Goal: Learn about a topic

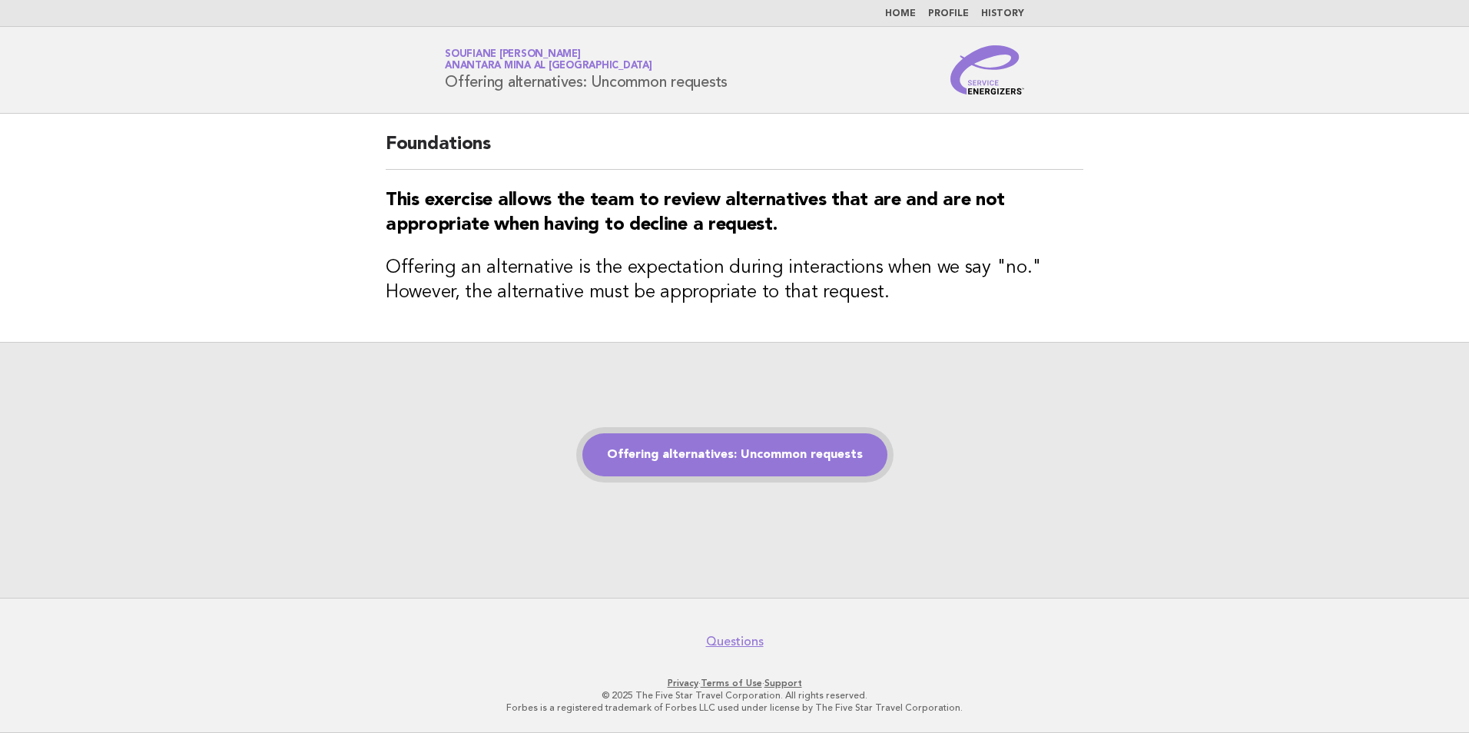
click at [678, 453] on link "Offering alternatives: Uncommon requests" at bounding box center [735, 454] width 305 height 43
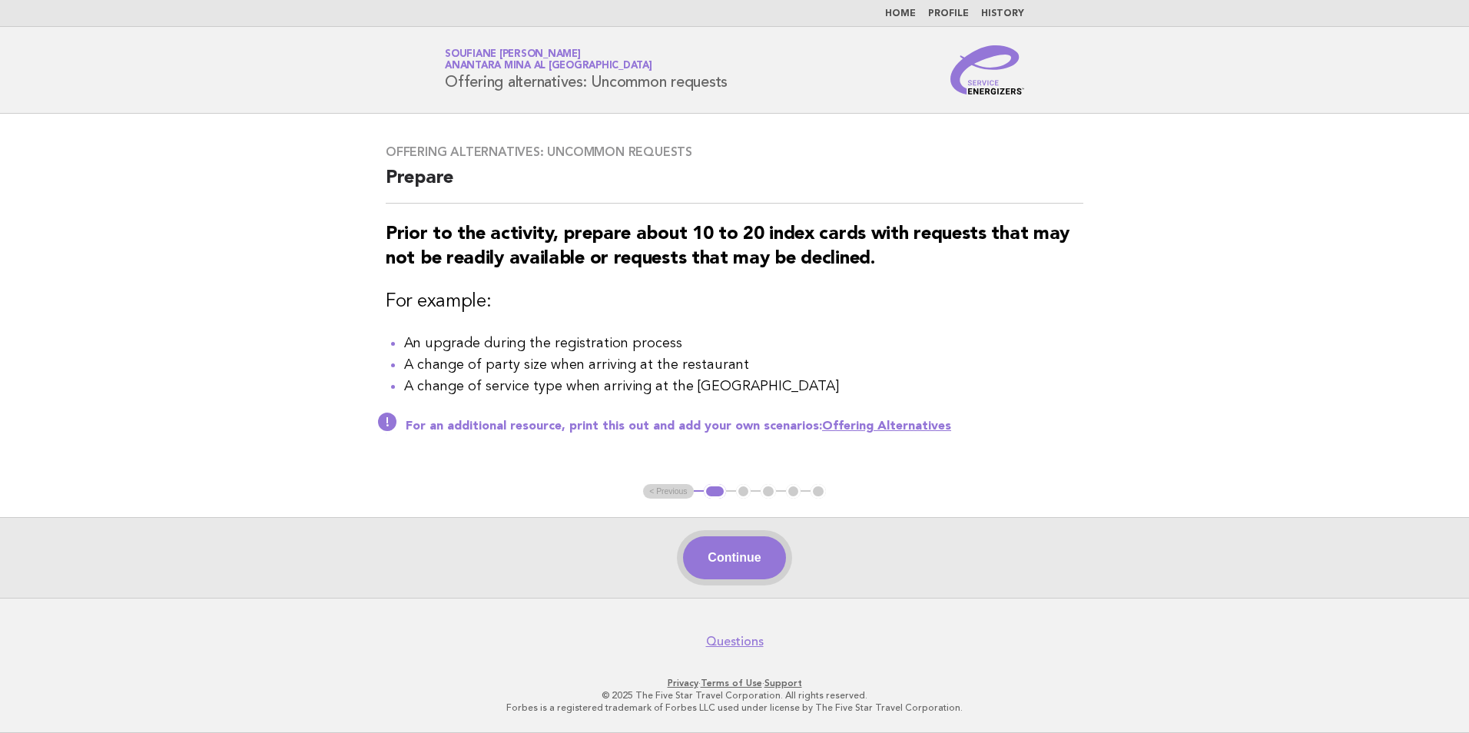
click at [741, 560] on button "Continue" at bounding box center [734, 557] width 102 height 43
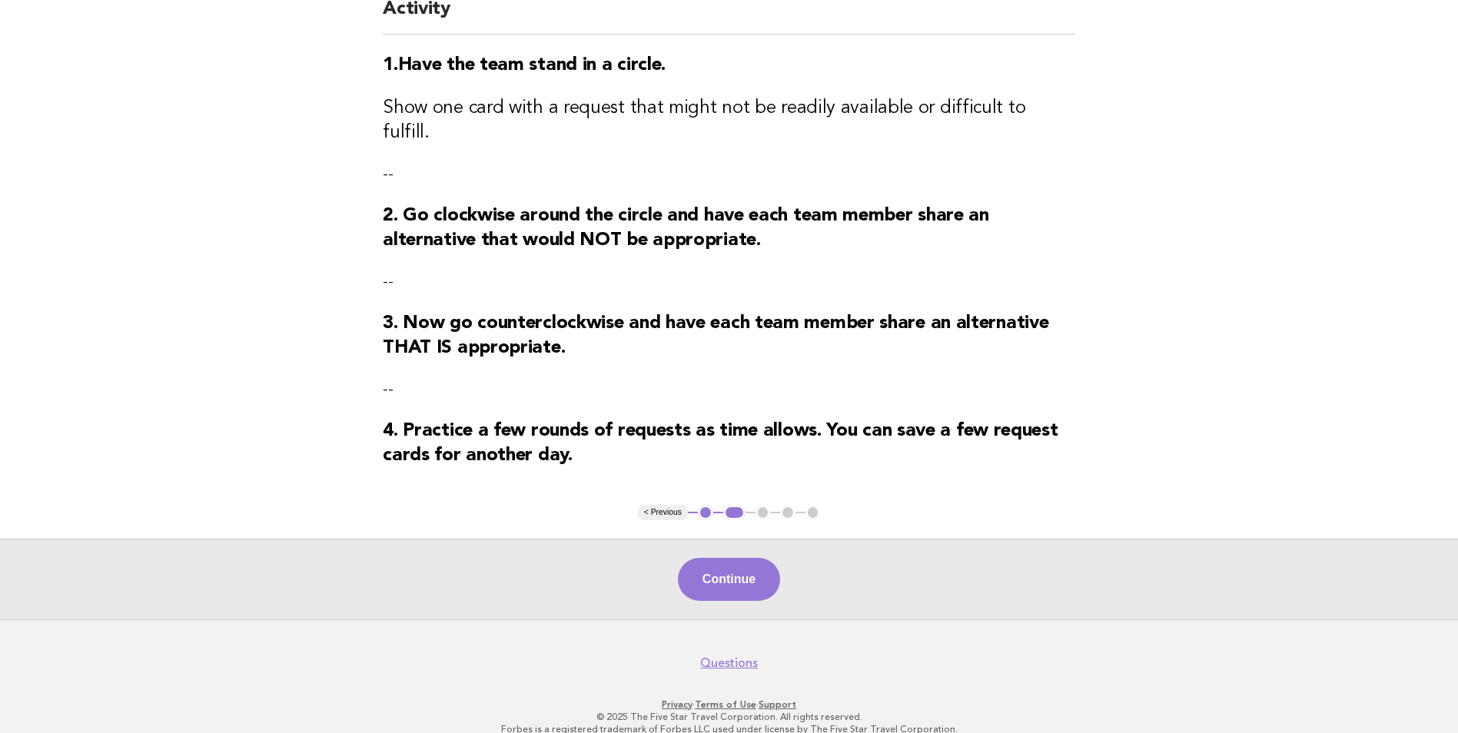
scroll to position [158, 0]
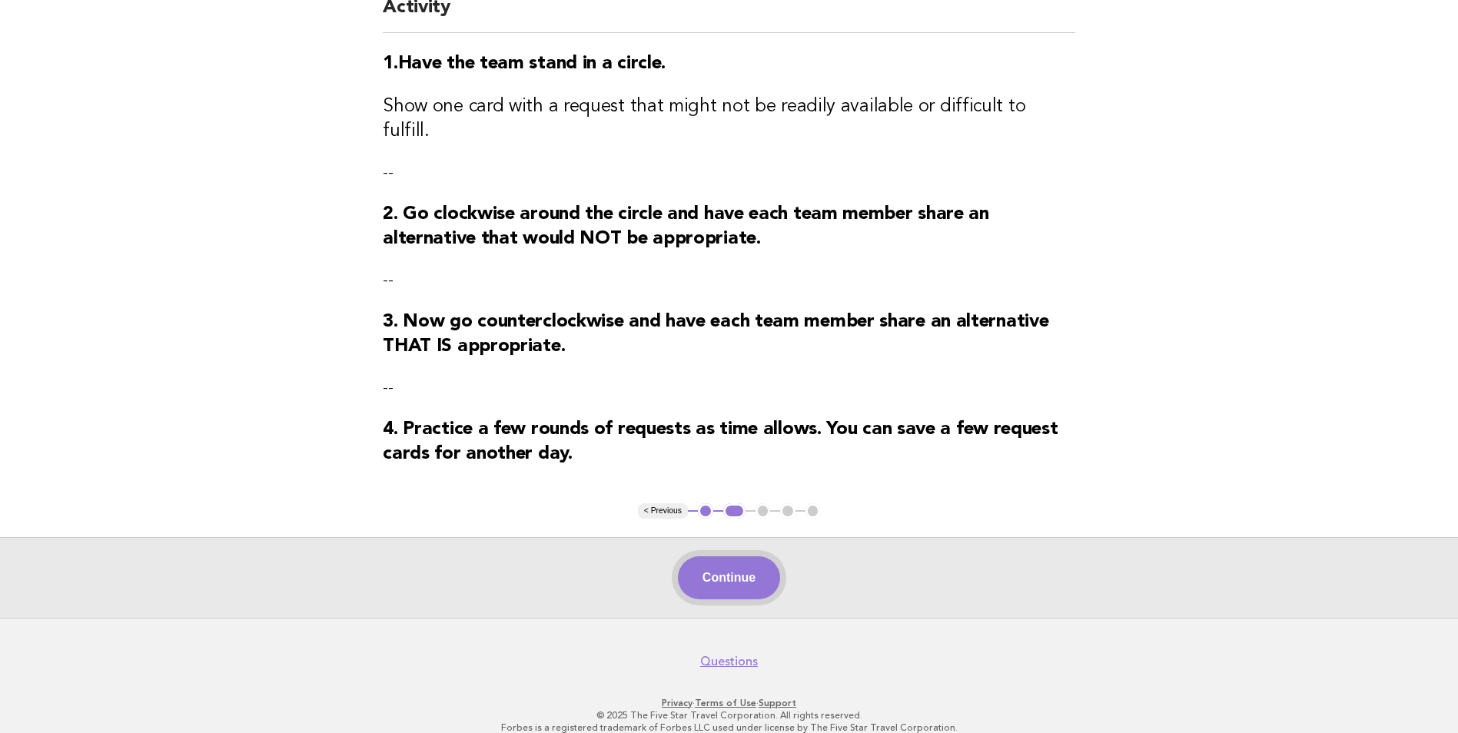
click at [739, 569] on button "Continue" at bounding box center [729, 577] width 102 height 43
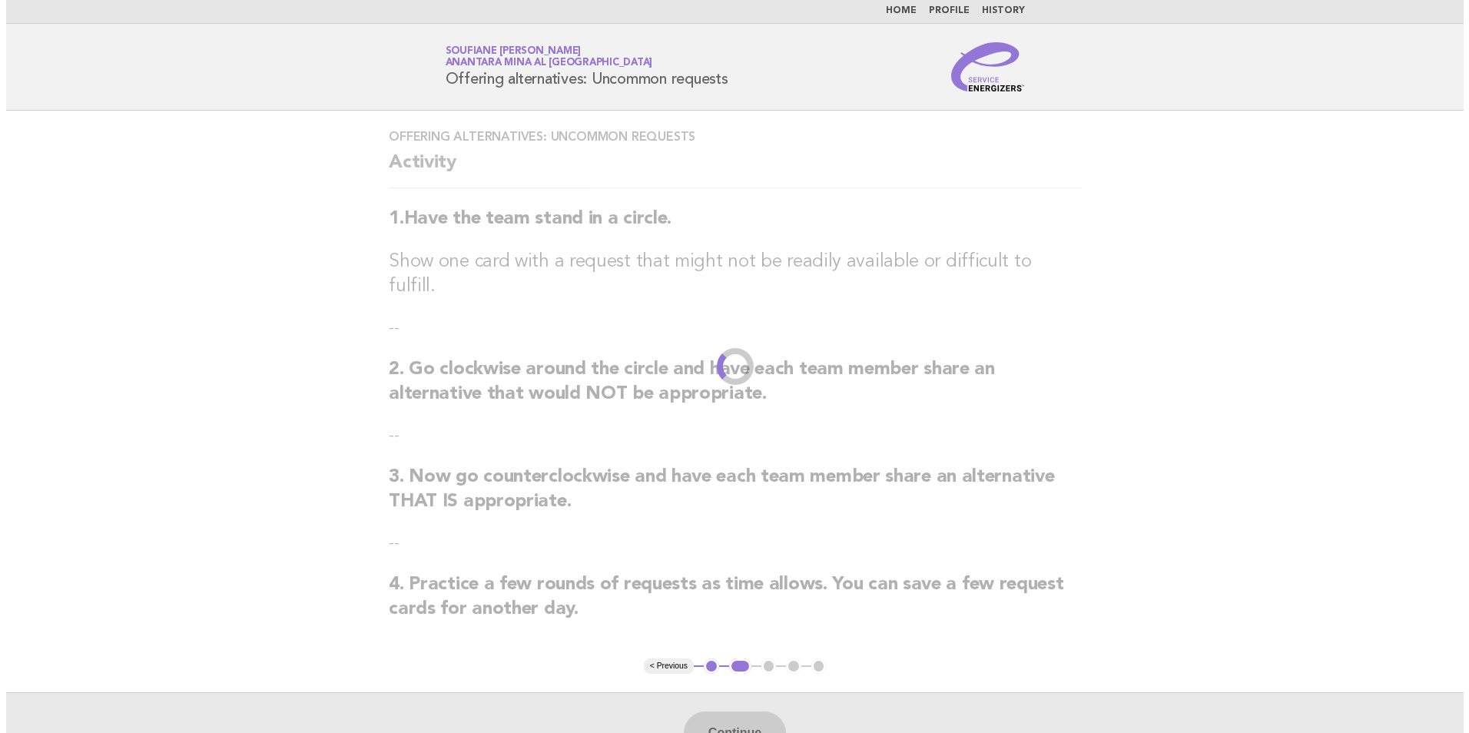
scroll to position [0, 0]
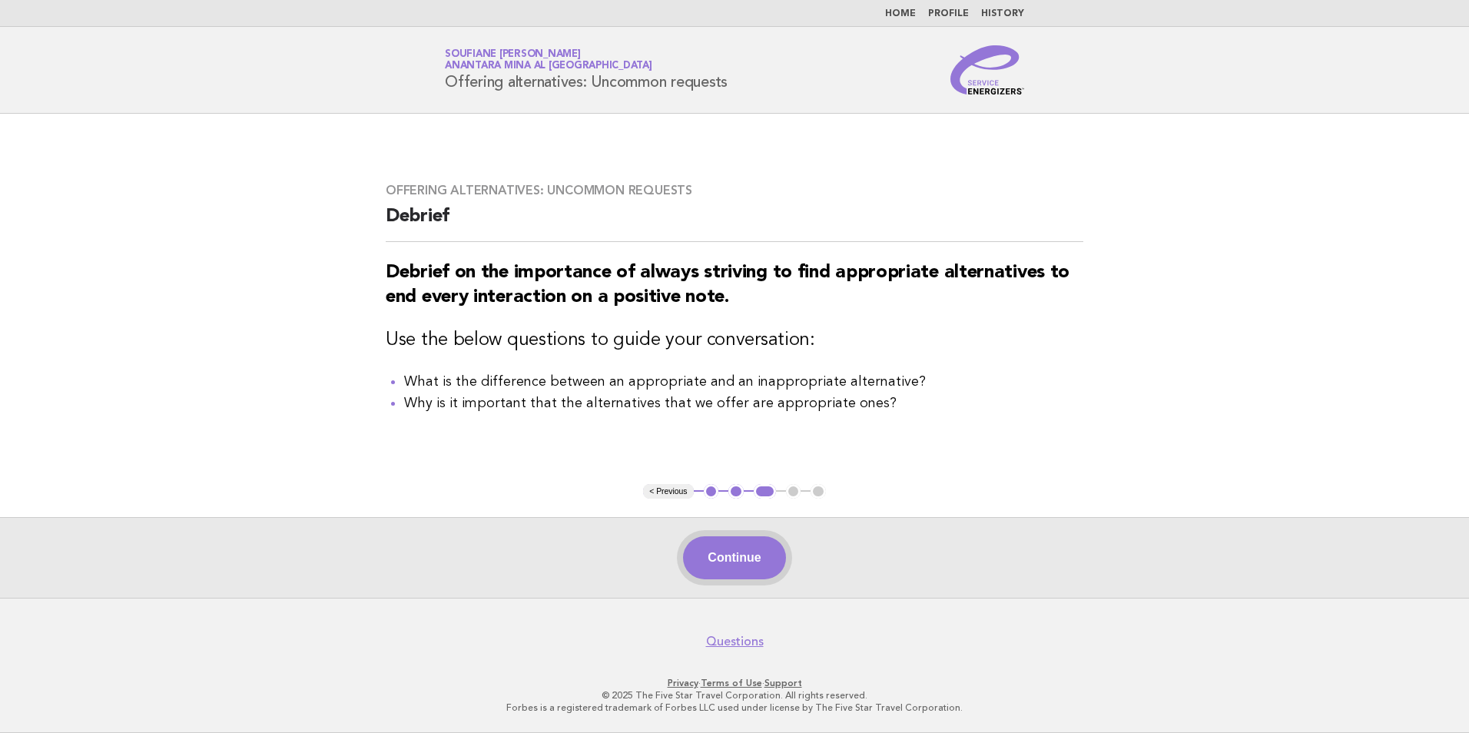
click at [735, 554] on button "Continue" at bounding box center [734, 557] width 102 height 43
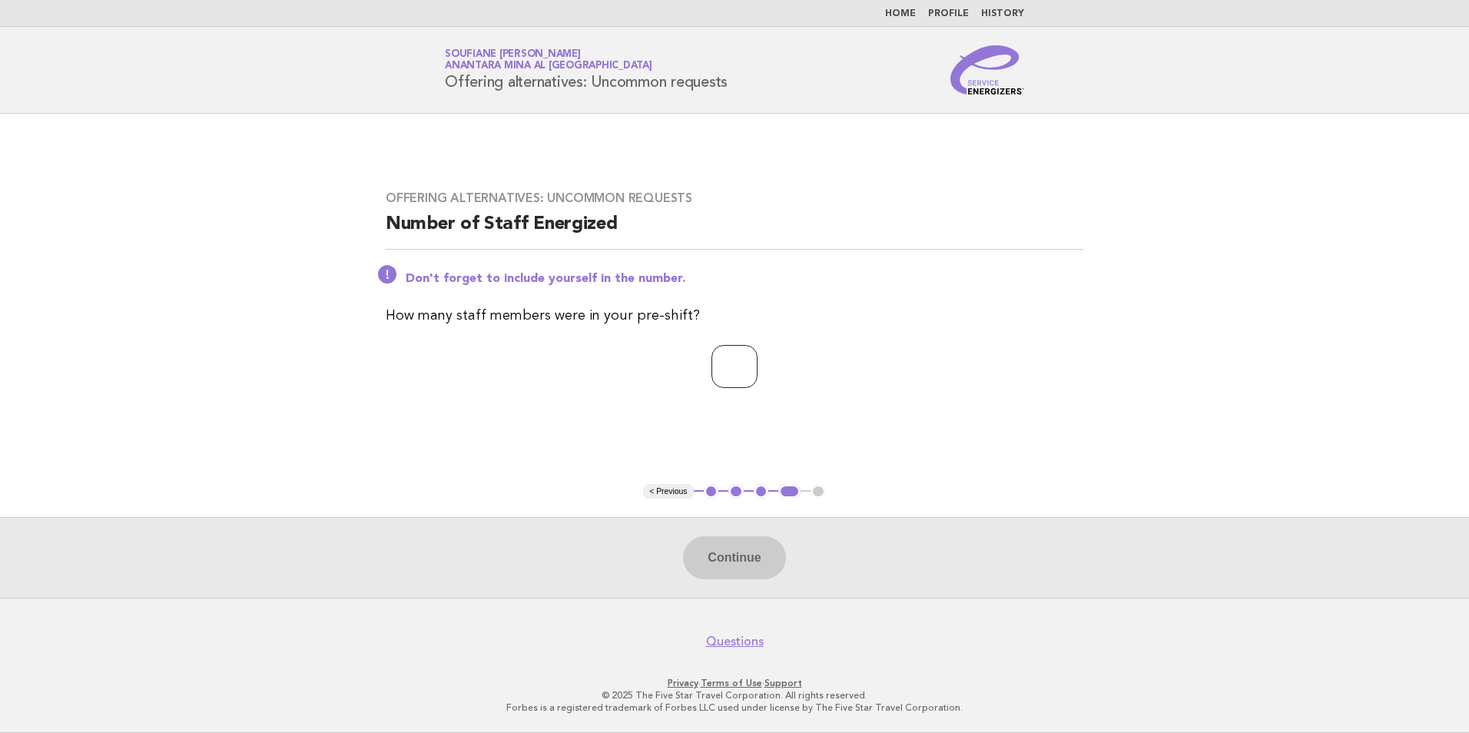
click at [718, 368] on input "number" at bounding box center [735, 366] width 46 height 43
type input "*"
click at [748, 566] on button "Continue" at bounding box center [734, 557] width 102 height 43
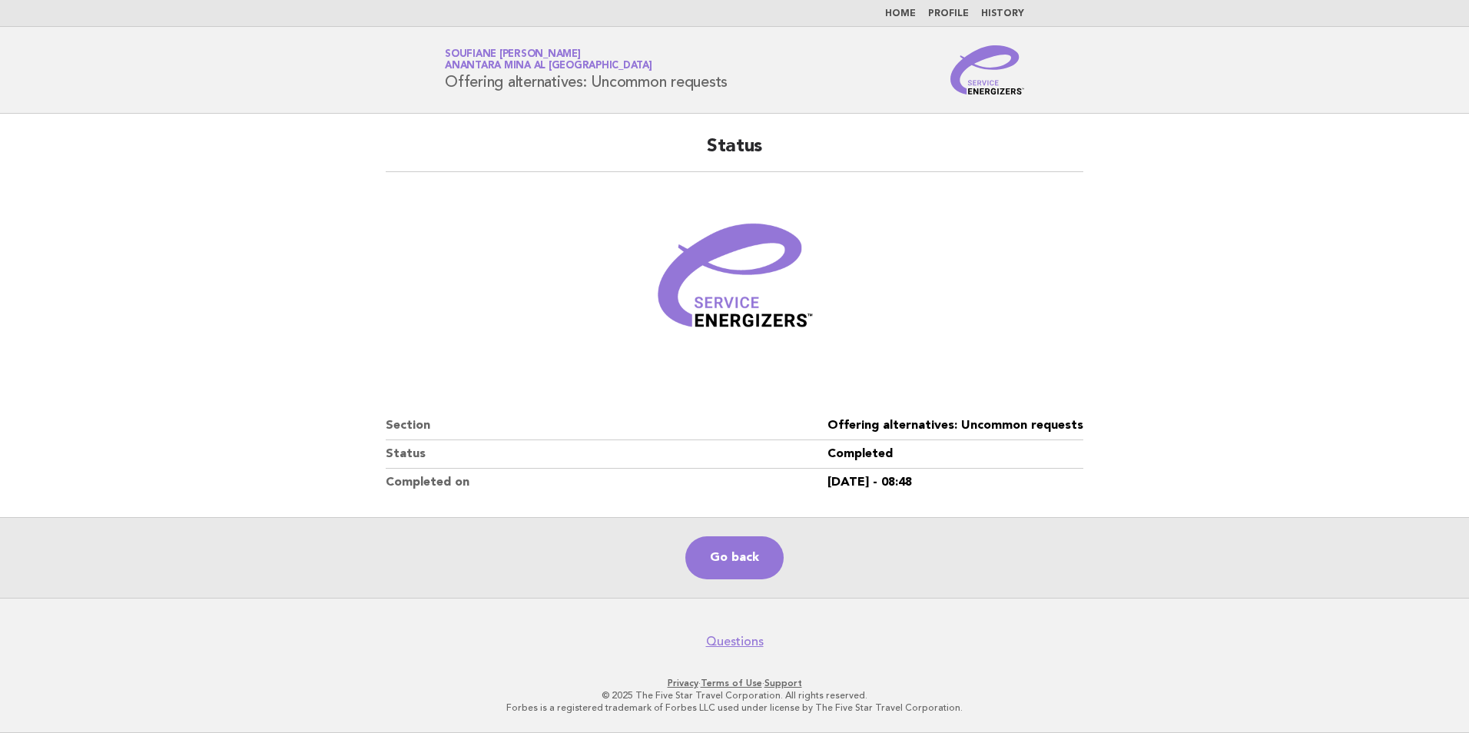
click at [1029, 424] on dd "Offering alternatives: Uncommon requests" at bounding box center [956, 426] width 256 height 28
copy dl "Offering alternatives: Uncommon requests"
